Goal: Information Seeking & Learning: Learn about a topic

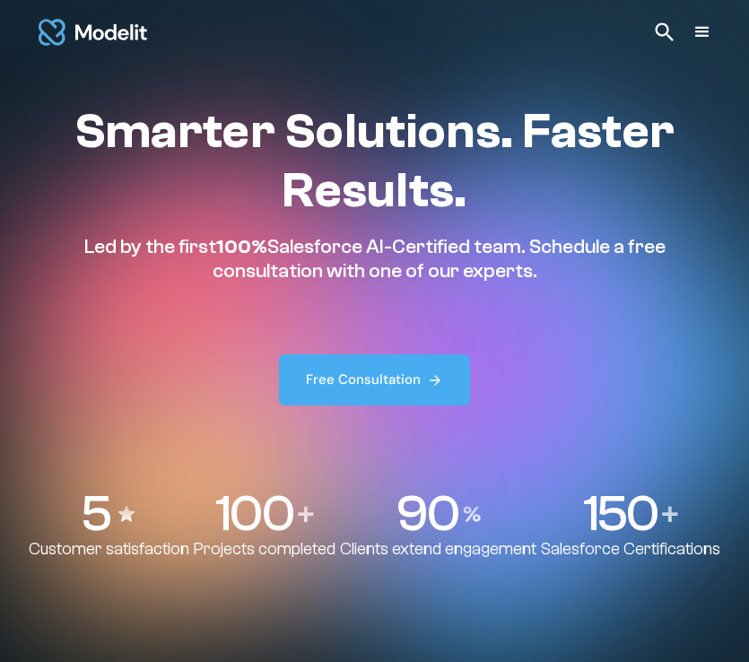
click at [711, 39] on div "menu" at bounding box center [702, 33] width 22 height 22
click at [702, 33] on div "menu" at bounding box center [702, 33] width 22 height 22
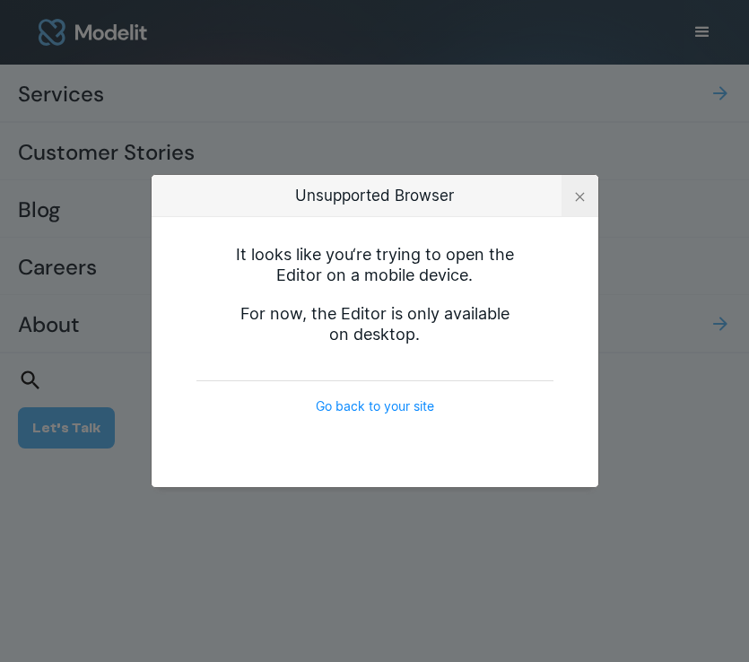
click at [582, 195] on div at bounding box center [580, 197] width 10 height 10
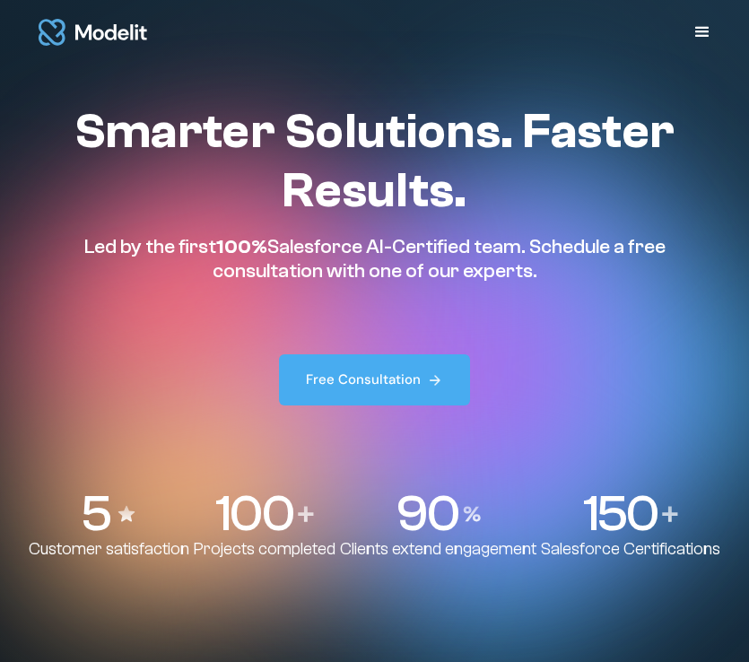
click at [682, 38] on div "Services SERVICES Salesforce implementation & consulting Salesforce AppExchange…" at bounding box center [374, 32] width 749 height 65
click at [698, 30] on div "menu" at bounding box center [702, 33] width 22 height 22
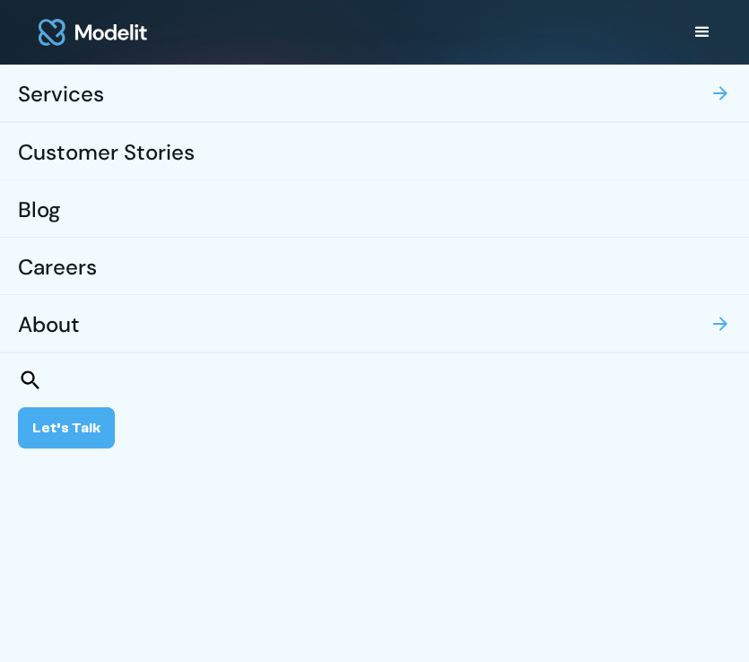
click at [86, 157] on div "Customer Stories" at bounding box center [106, 154] width 177 height 56
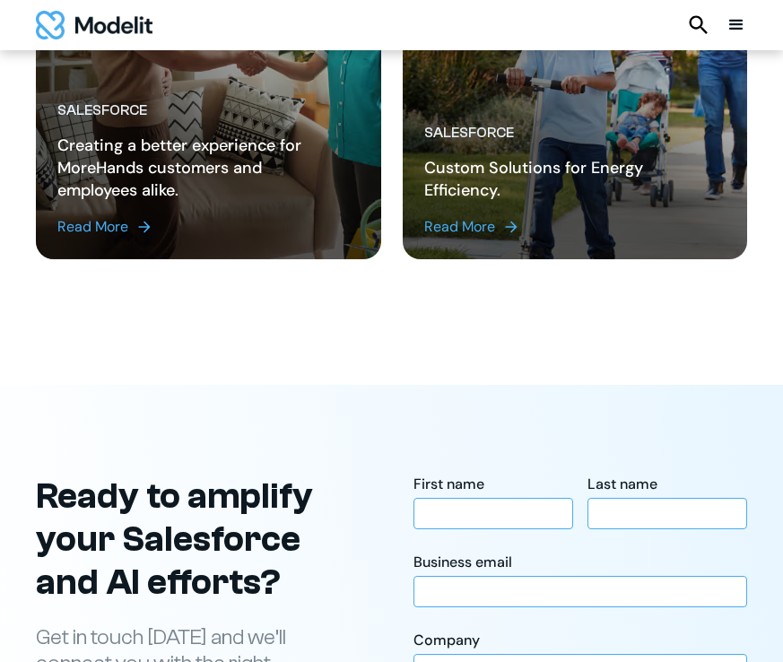
scroll to position [2796, 0]
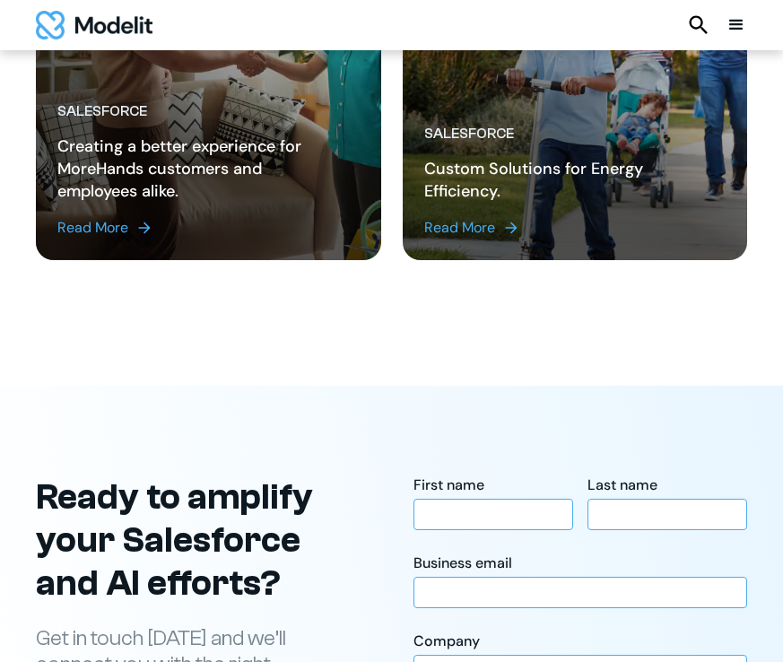
click at [134, 236] on link "Read More" at bounding box center [201, 228] width 288 height 22
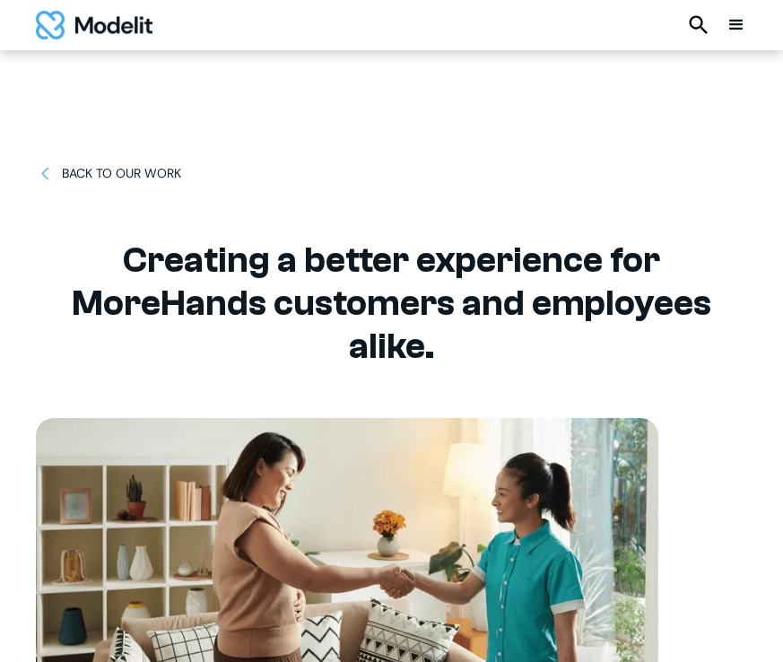
scroll to position [4, 0]
